Goal: Information Seeking & Learning: Learn about a topic

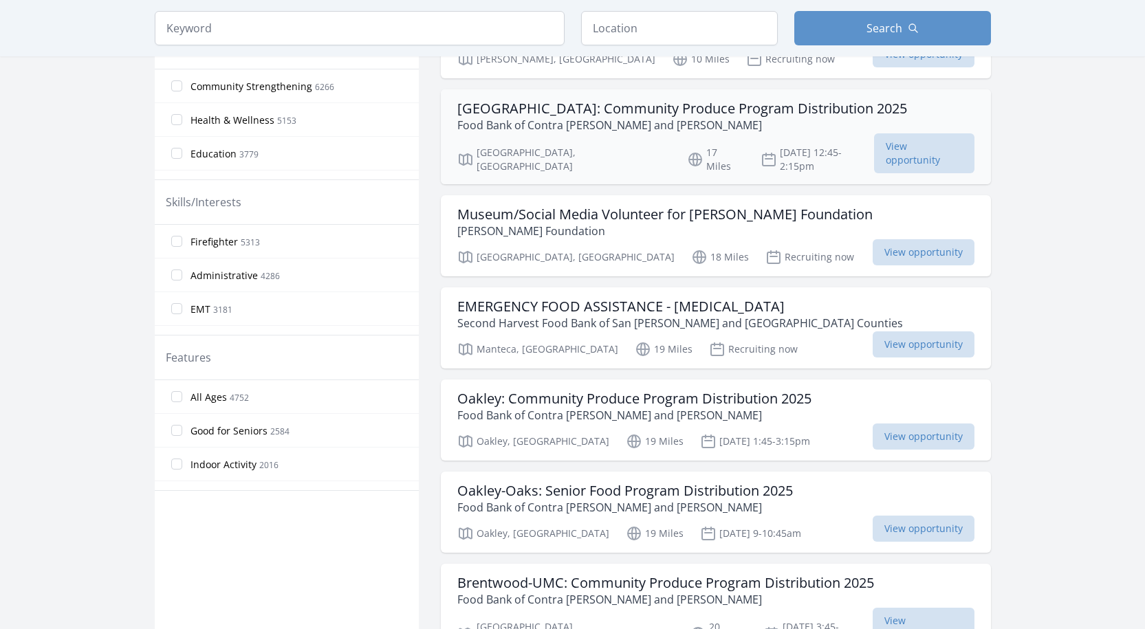
scroll to position [481, 0]
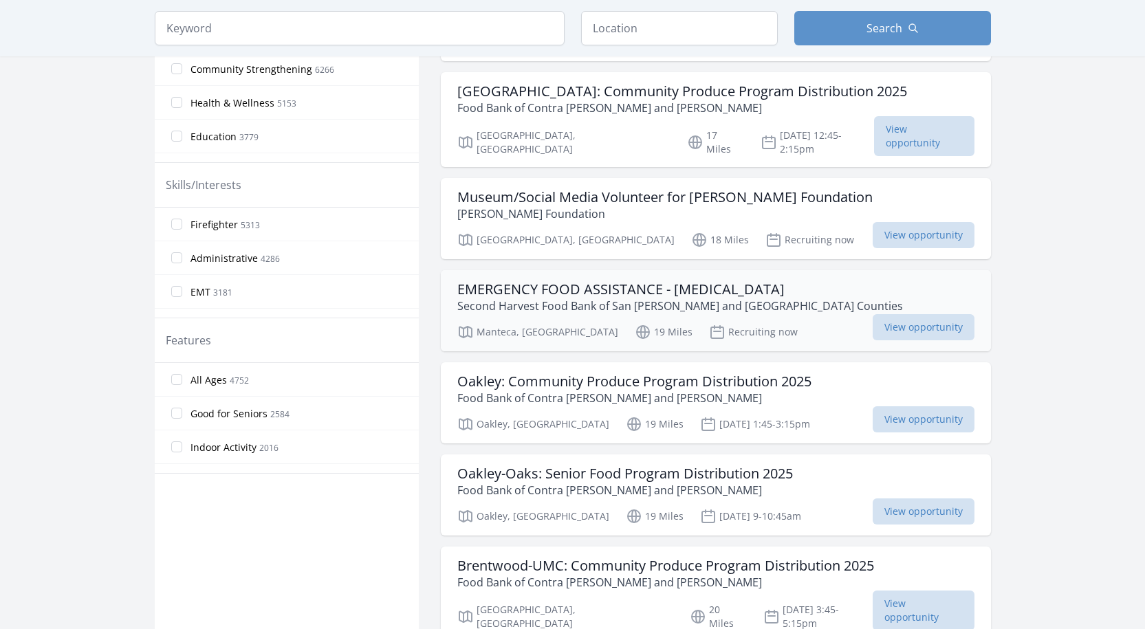
click at [478, 281] on h3 "EMERGENCY FOOD ASSISTANCE - COVID-19" at bounding box center [679, 289] width 445 height 16
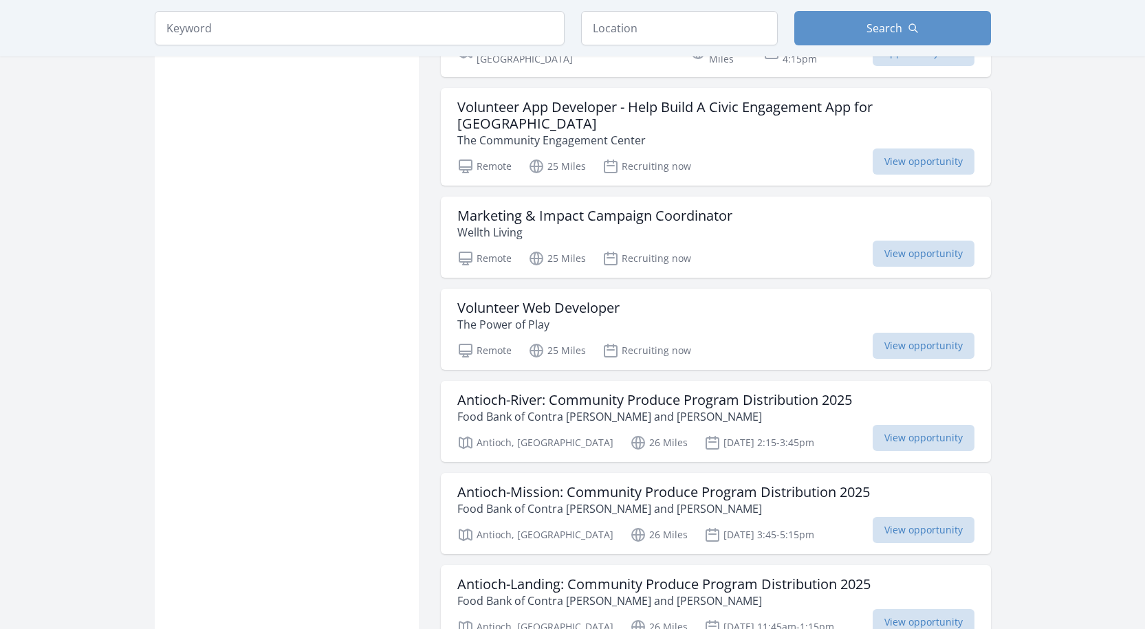
scroll to position [1444, 0]
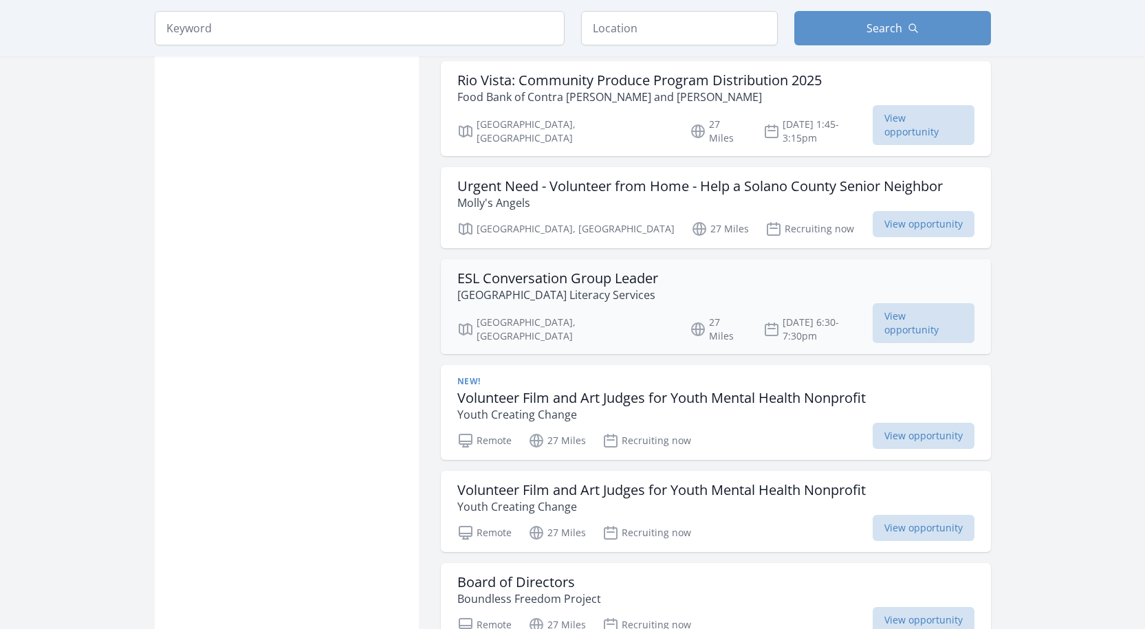
scroll to position [1444, 0]
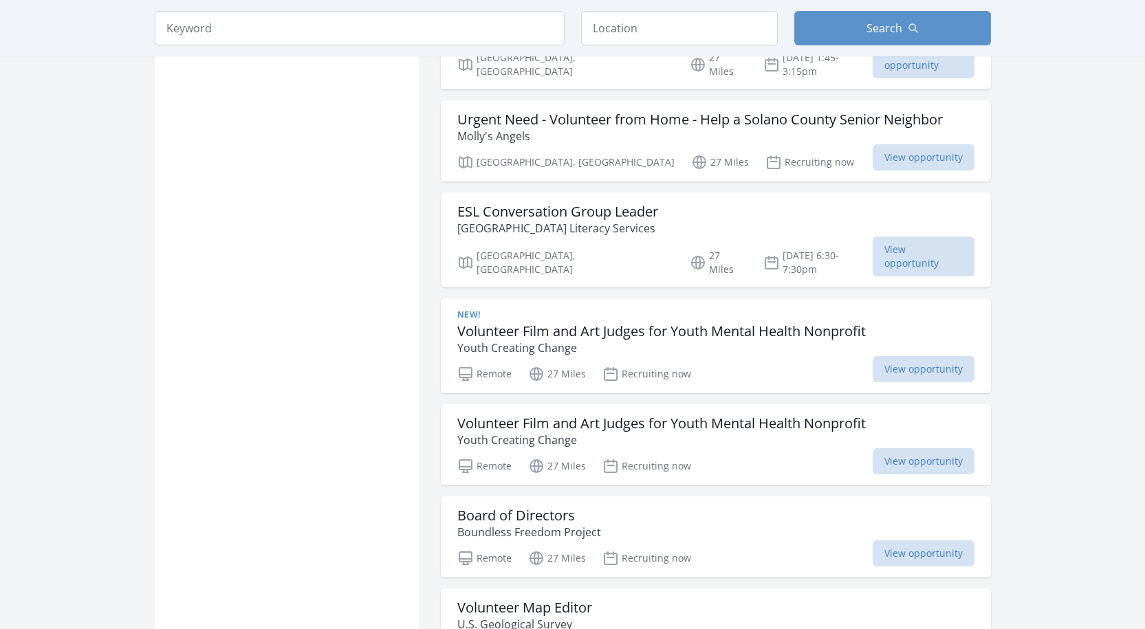
scroll to position [1512, 0]
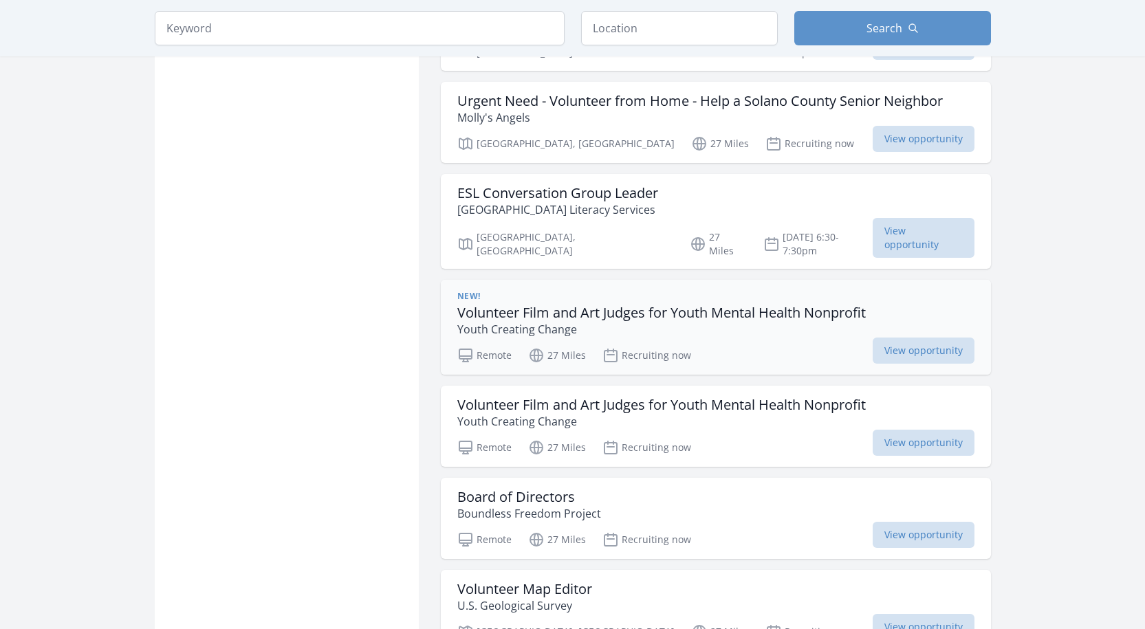
click at [514, 305] on h3 "Volunteer Film and Art Judges for Youth Mental Health Nonprofit" at bounding box center [661, 313] width 408 height 16
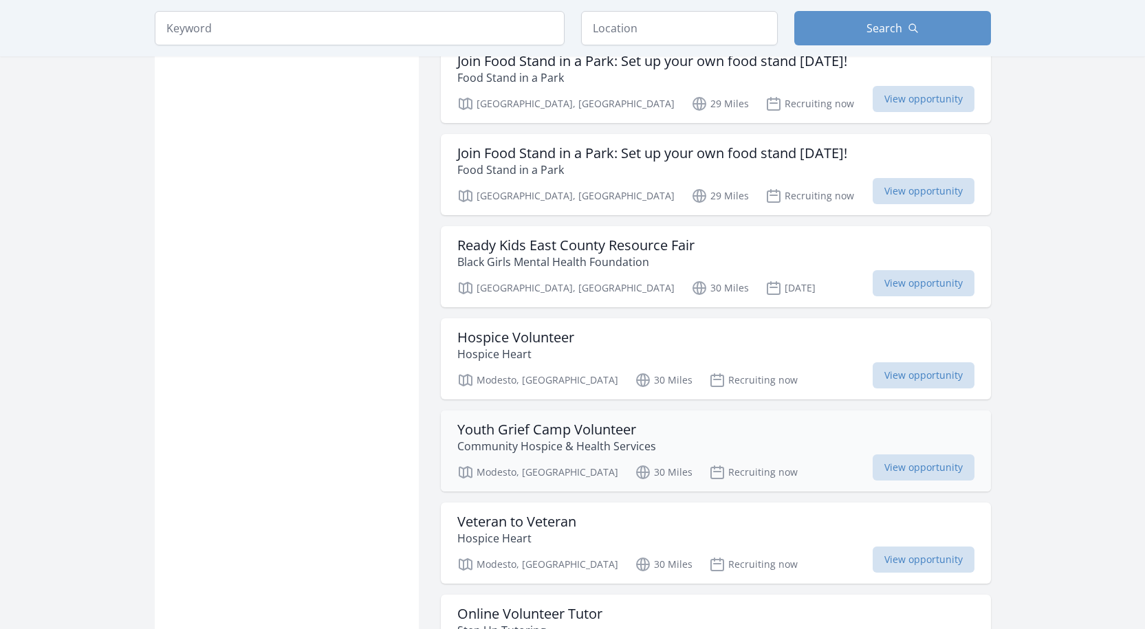
scroll to position [2269, 0]
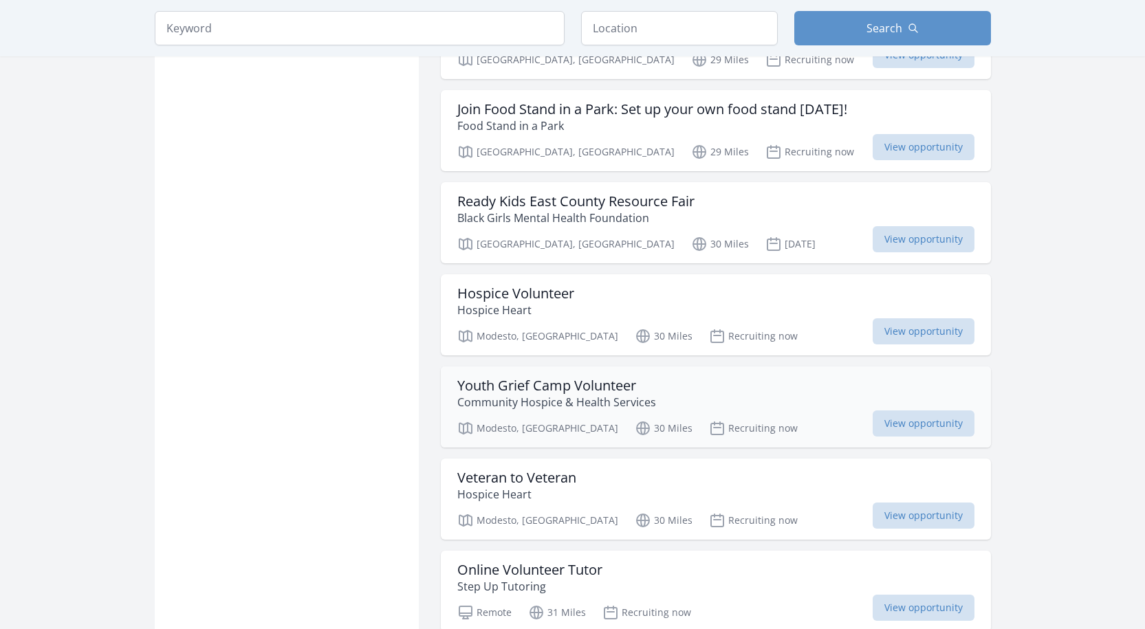
click at [518, 377] on h3 "Youth Grief Camp Volunteer" at bounding box center [556, 385] width 199 height 16
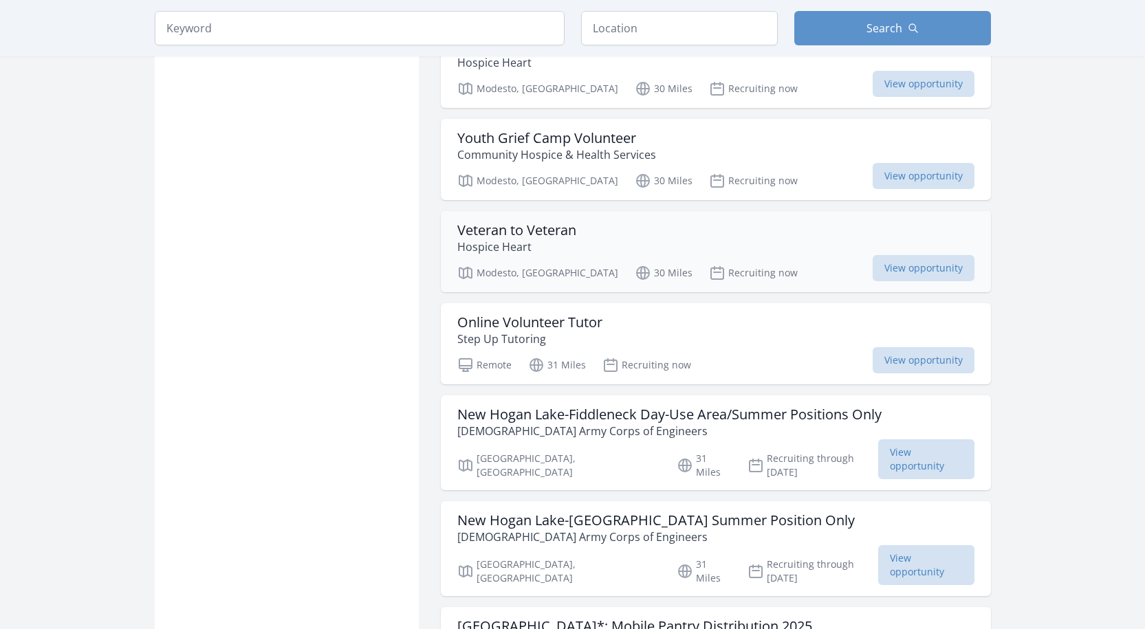
scroll to position [2544, 0]
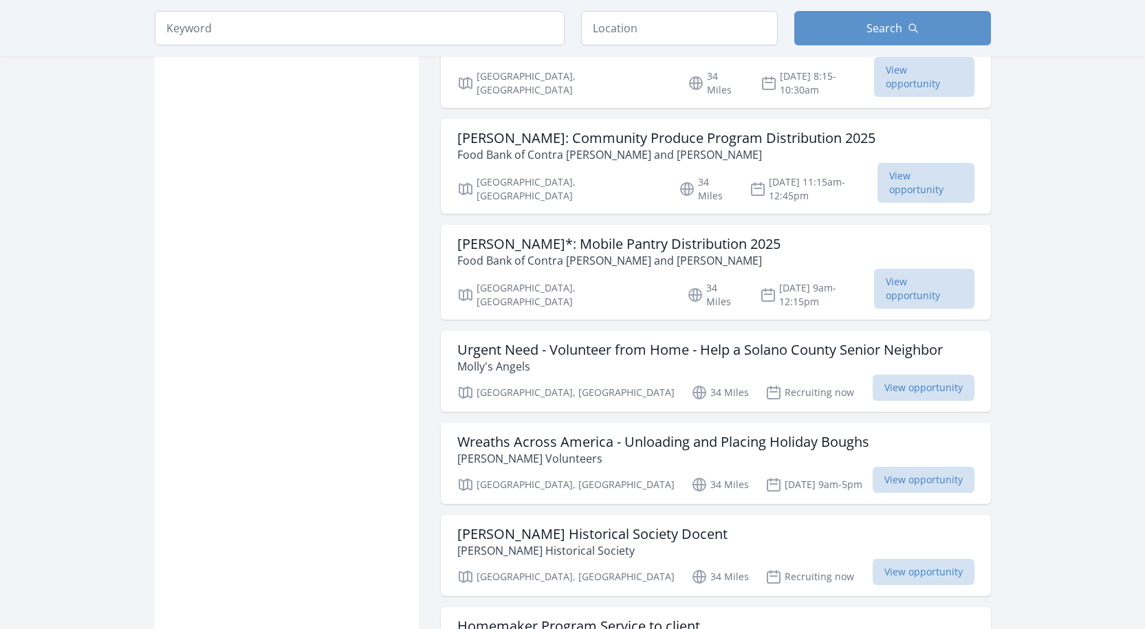
scroll to position [5156, 0]
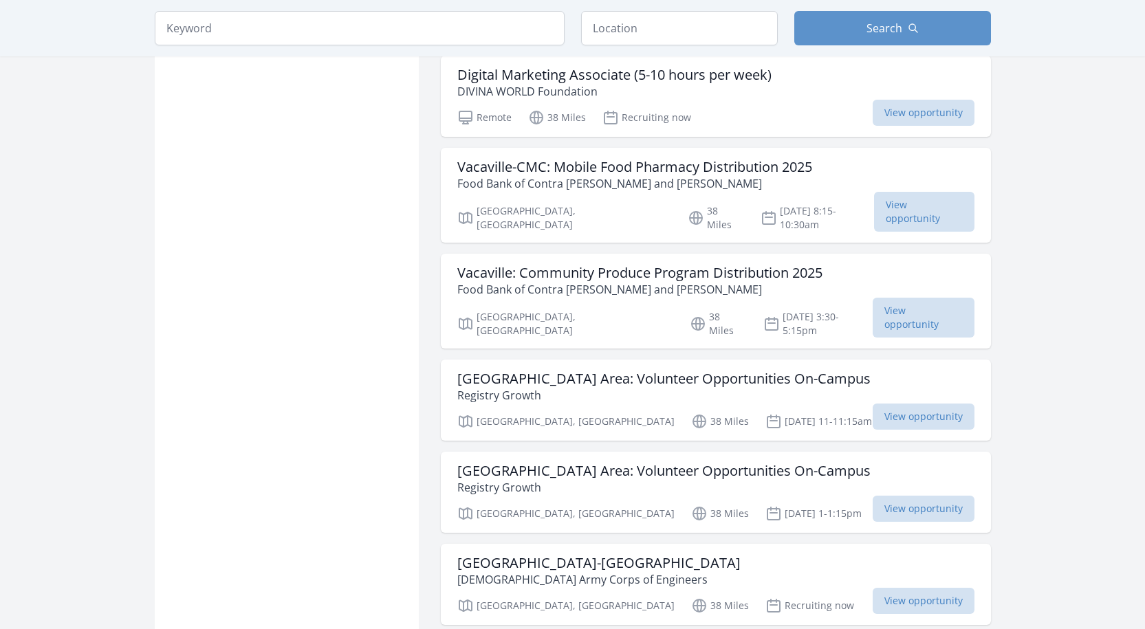
scroll to position [7149, 0]
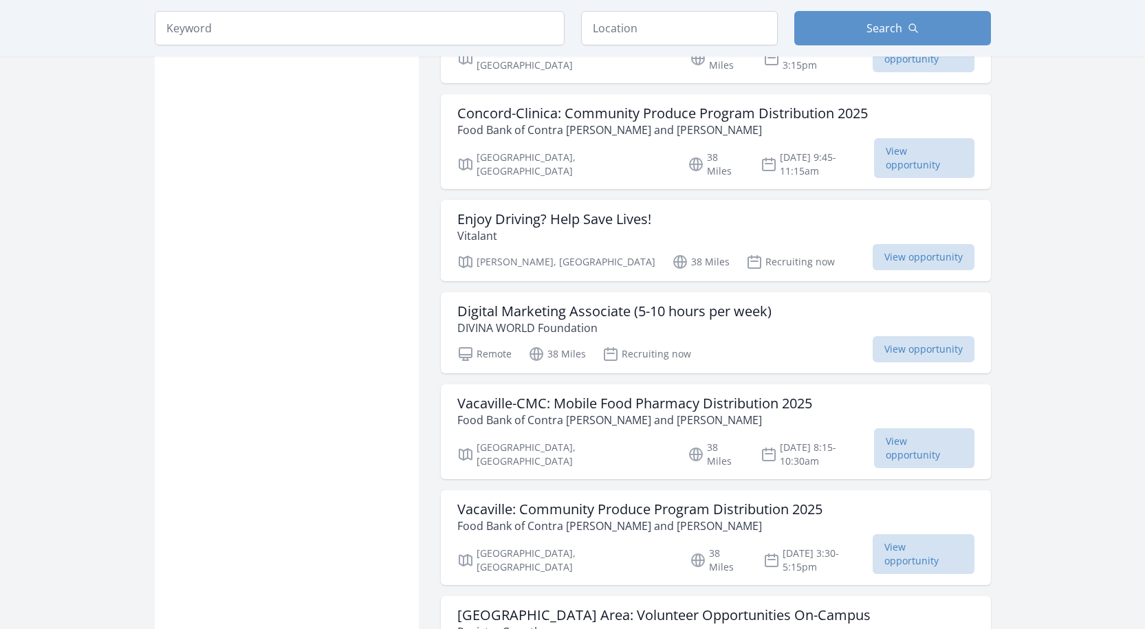
scroll to position [6462, 0]
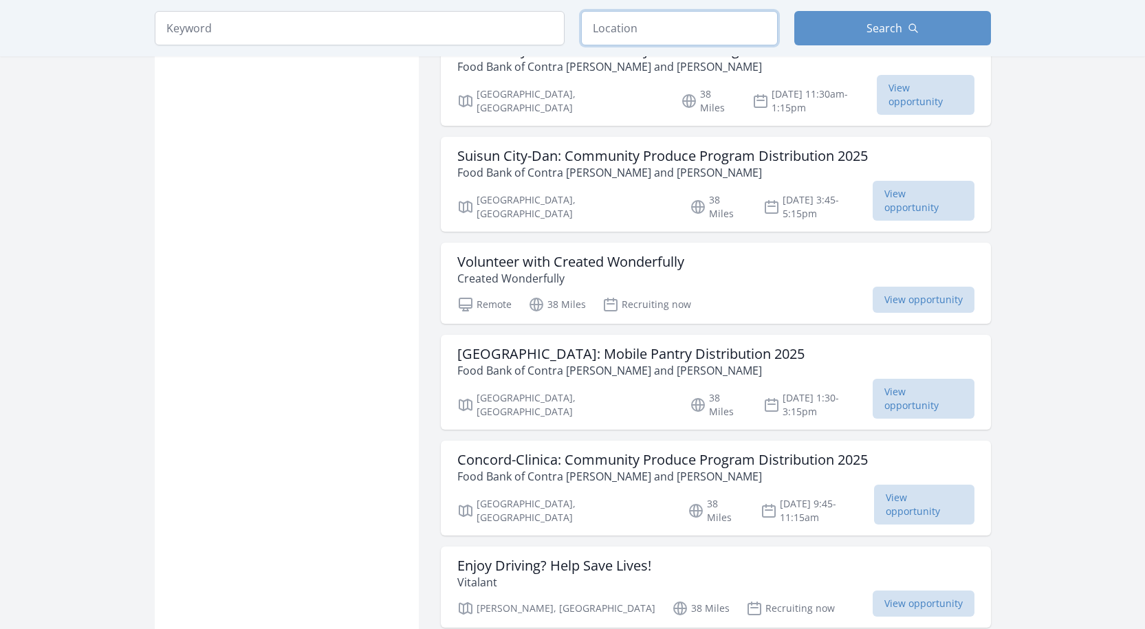
click at [652, 38] on input "text" at bounding box center [679, 28] width 197 height 34
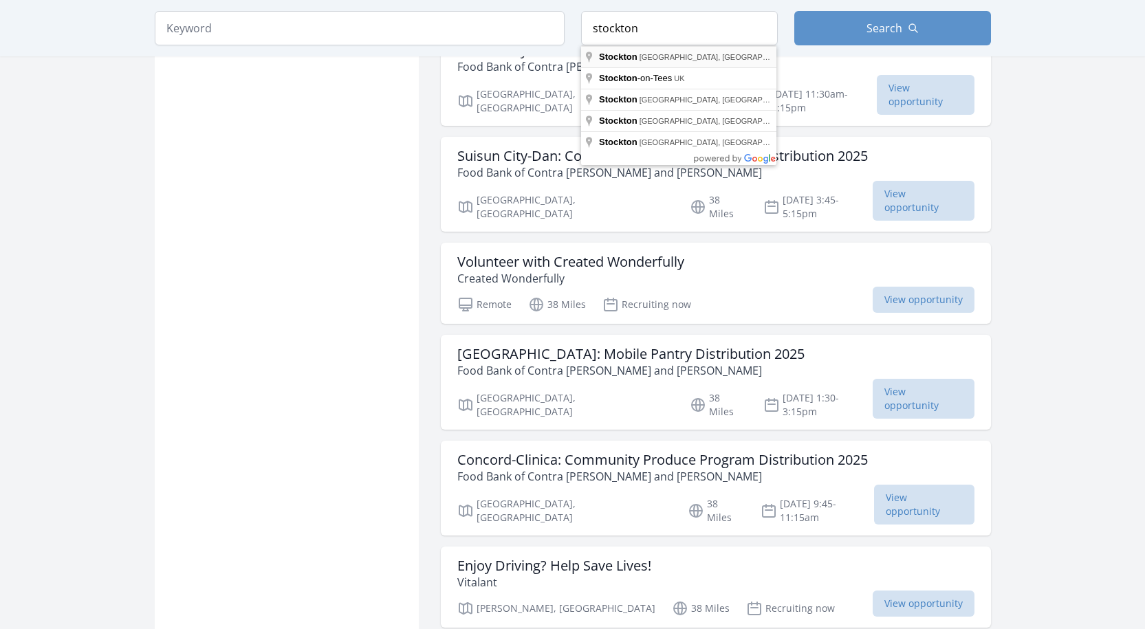
type input "Stockton, CA, USA"
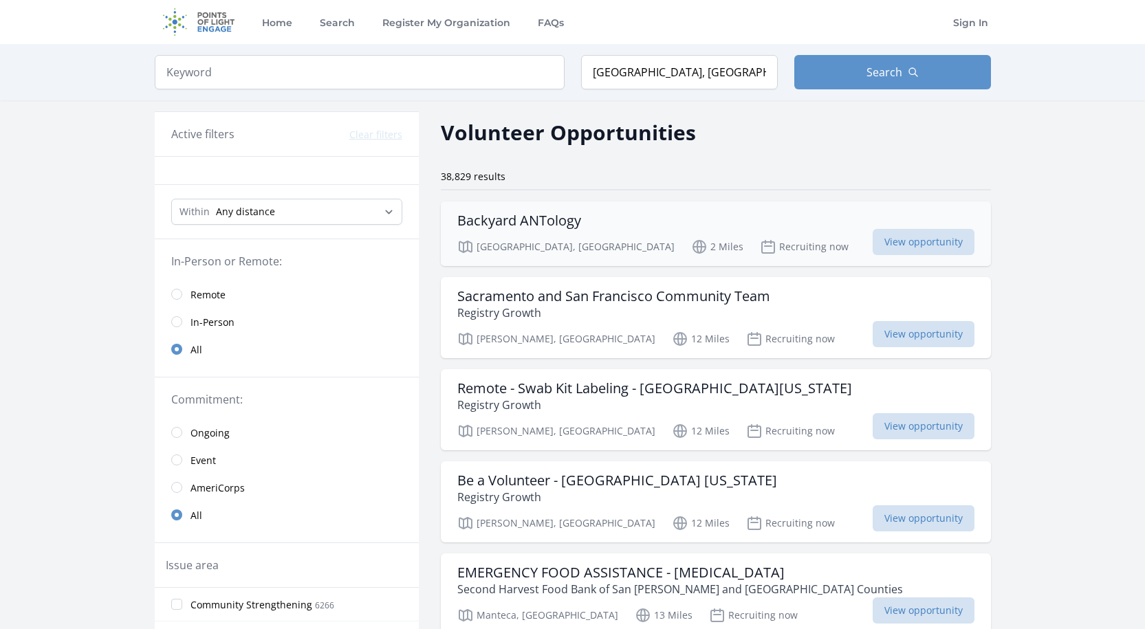
click at [497, 220] on h3 "Backyard ANTology" at bounding box center [519, 220] width 124 height 16
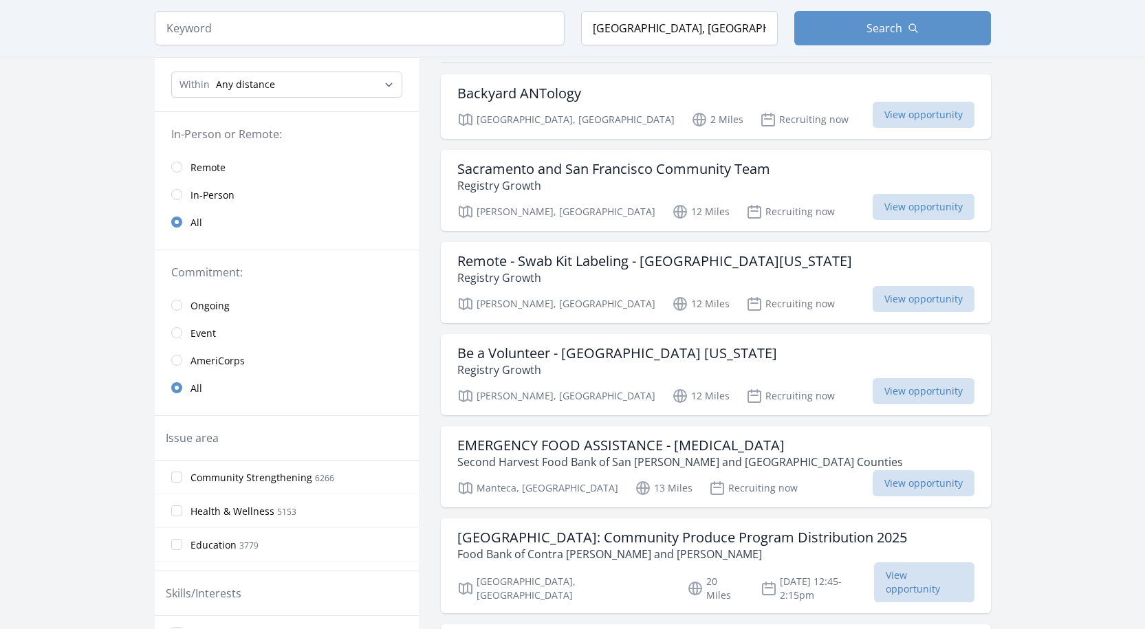
scroll to position [137, 0]
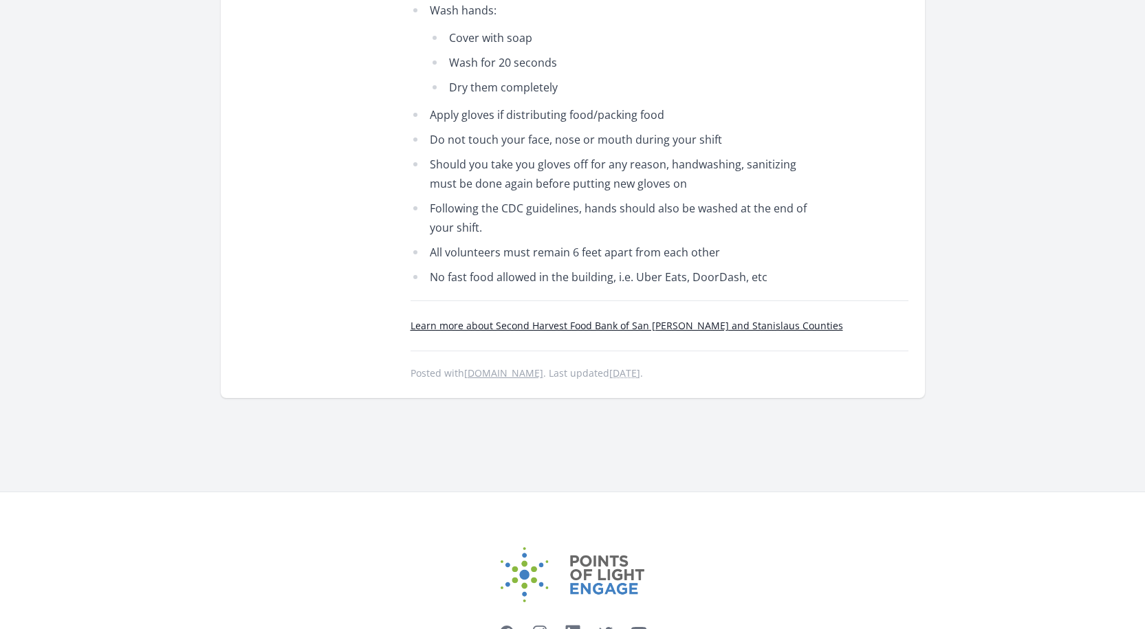
scroll to position [786, 0]
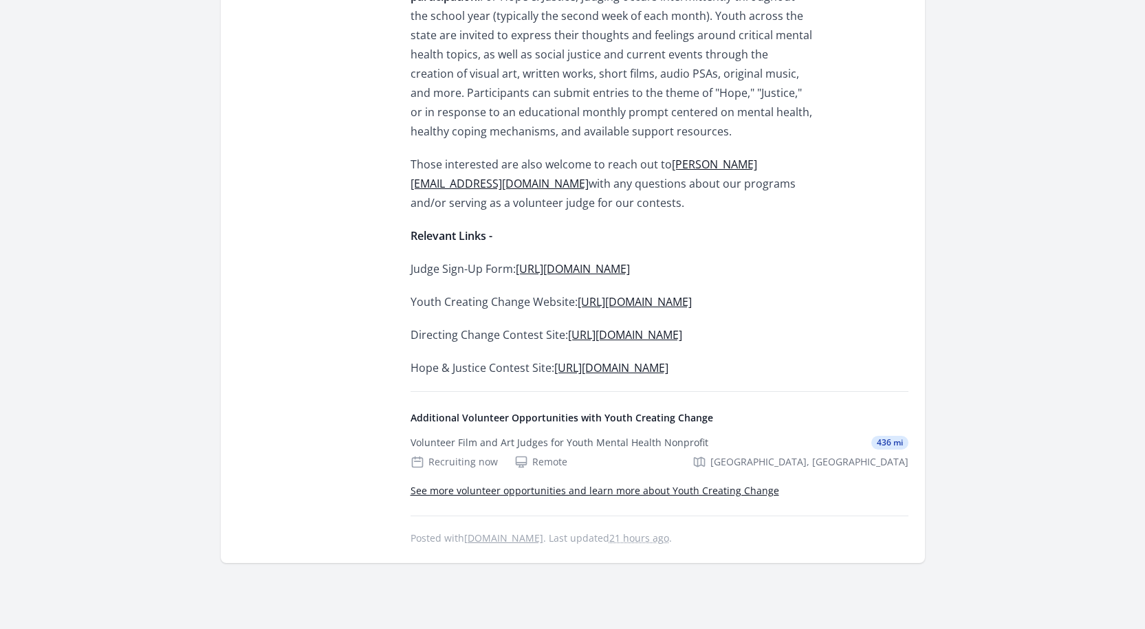
scroll to position [1169, 0]
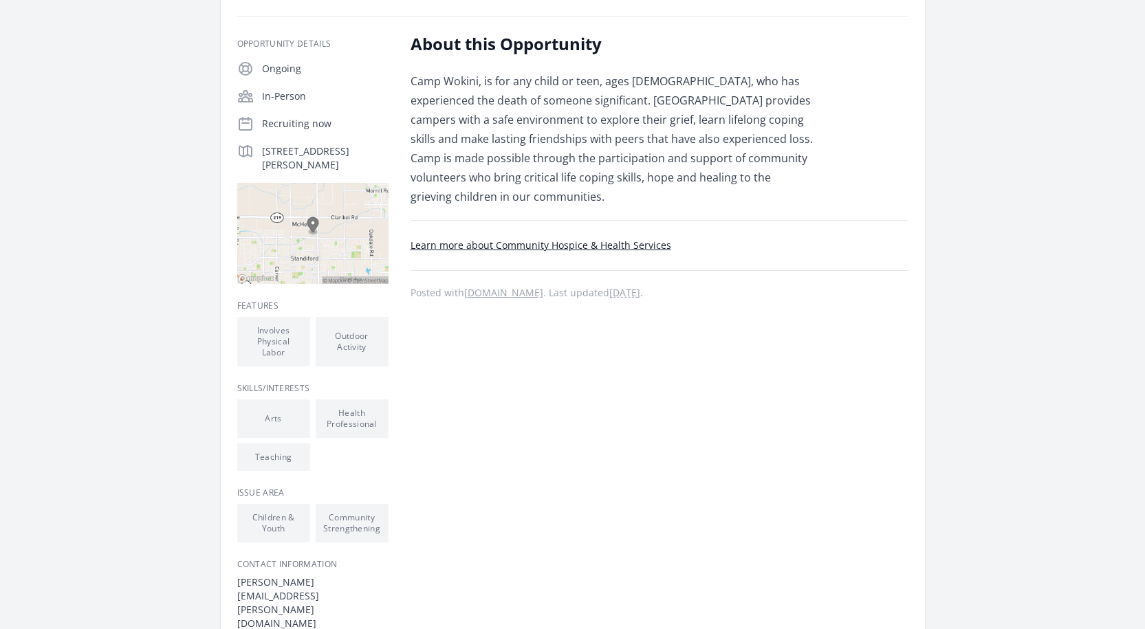
scroll to position [206, 0]
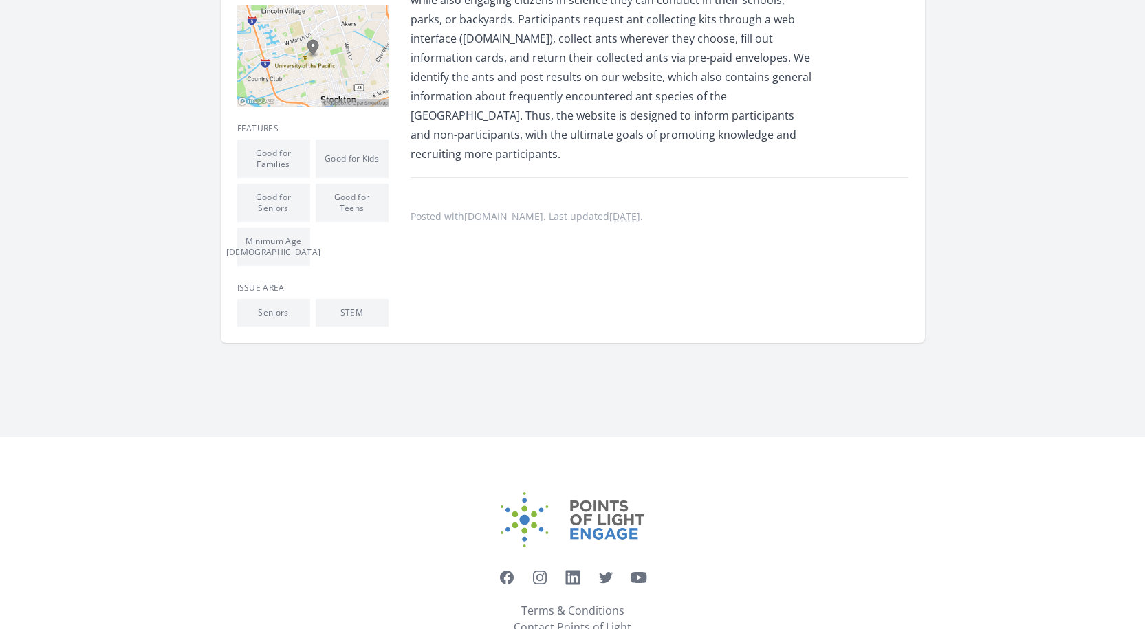
scroll to position [407, 0]
